Goal: Book appointment/travel/reservation

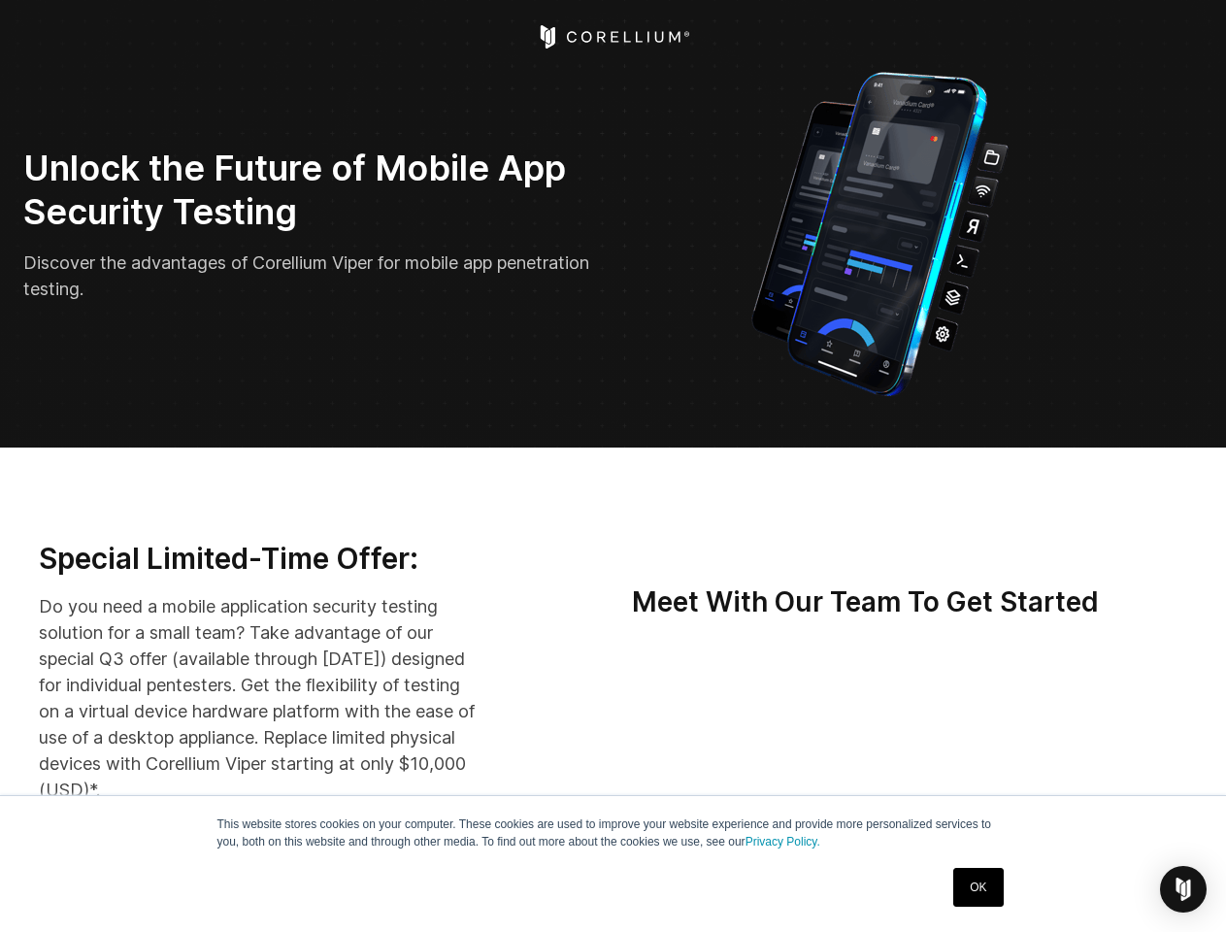
click at [1183, 889] on div "Open Intercom Messenger" at bounding box center [1183, 889] width 47 height 47
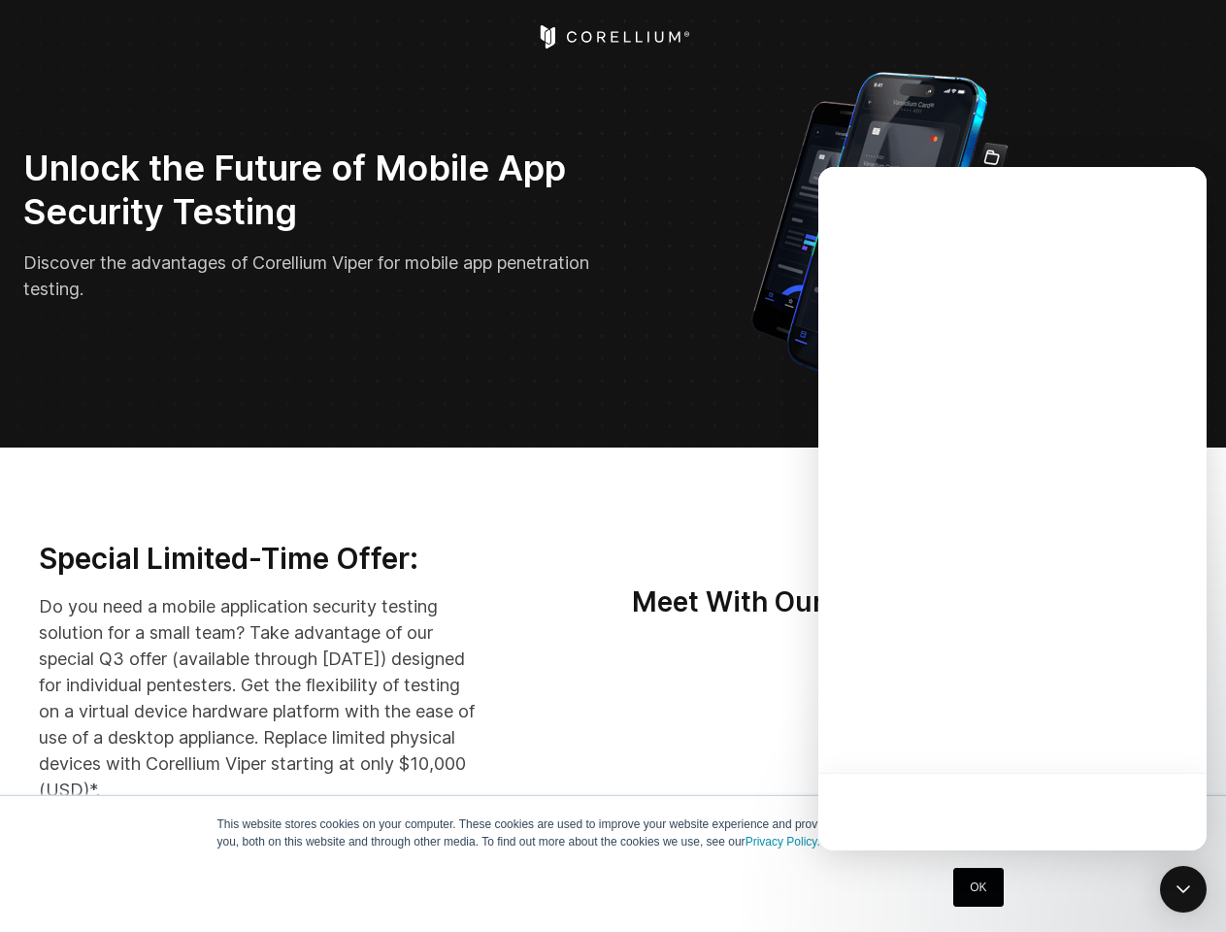
click at [943, 733] on div at bounding box center [1012, 508] width 388 height 683
click at [1035, 733] on div at bounding box center [1012, 508] width 388 height 683
click at [1126, 733] on div at bounding box center [1012, 508] width 388 height 683
